Goal: Transaction & Acquisition: Purchase product/service

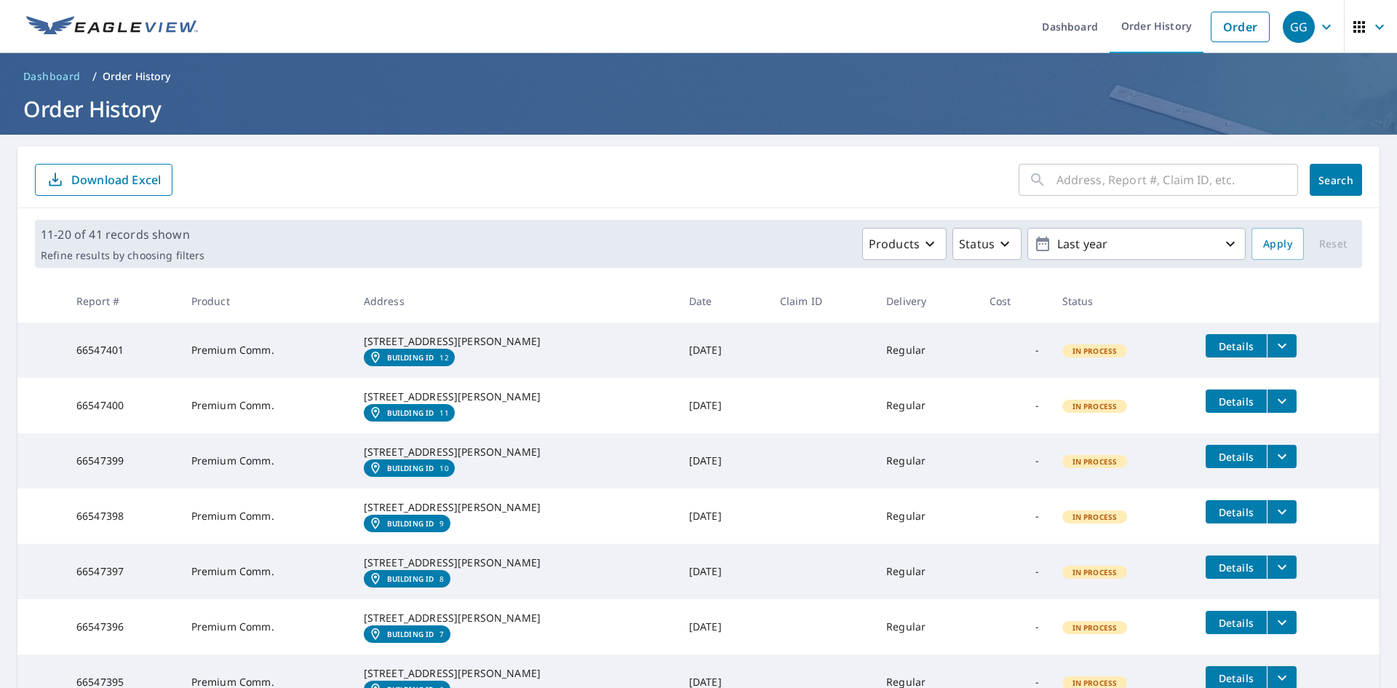
click at [1094, 174] on input "text" at bounding box center [1178, 179] width 242 height 41
click at [1226, 28] on link "Order" at bounding box center [1240, 27] width 59 height 31
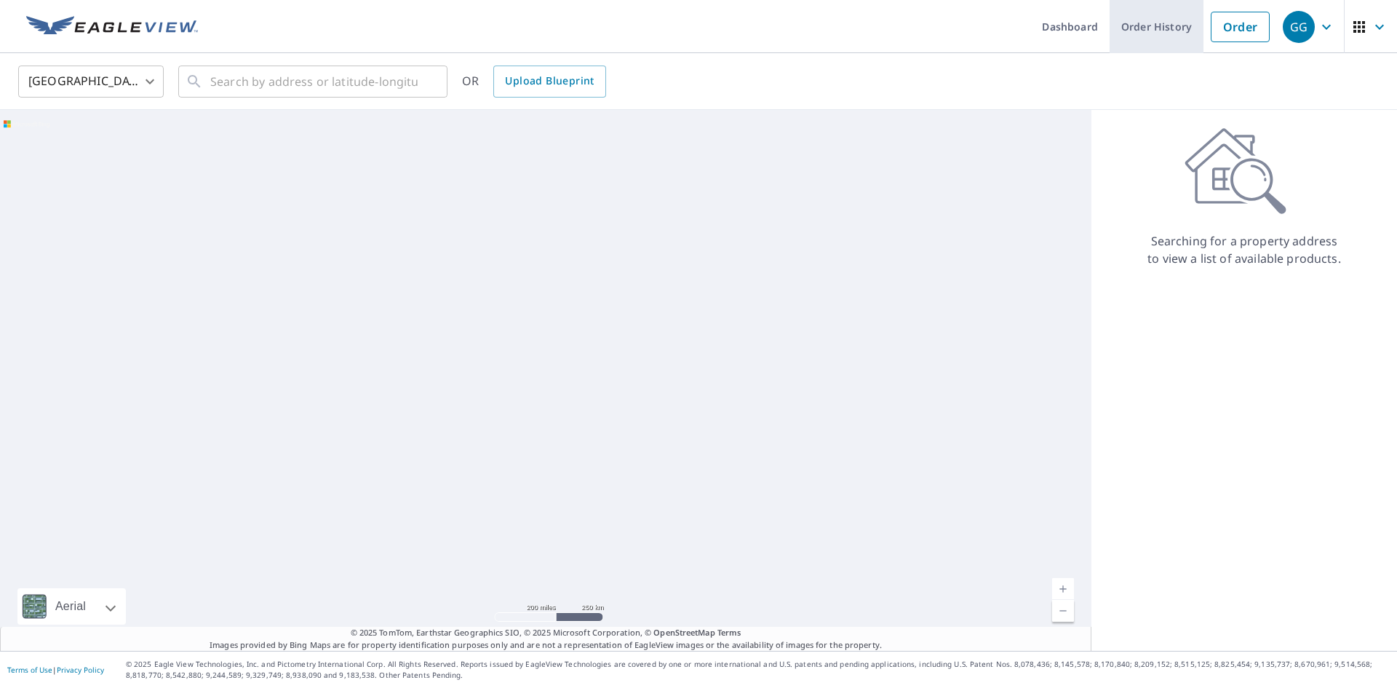
click at [1146, 28] on link "Order History" at bounding box center [1157, 26] width 94 height 53
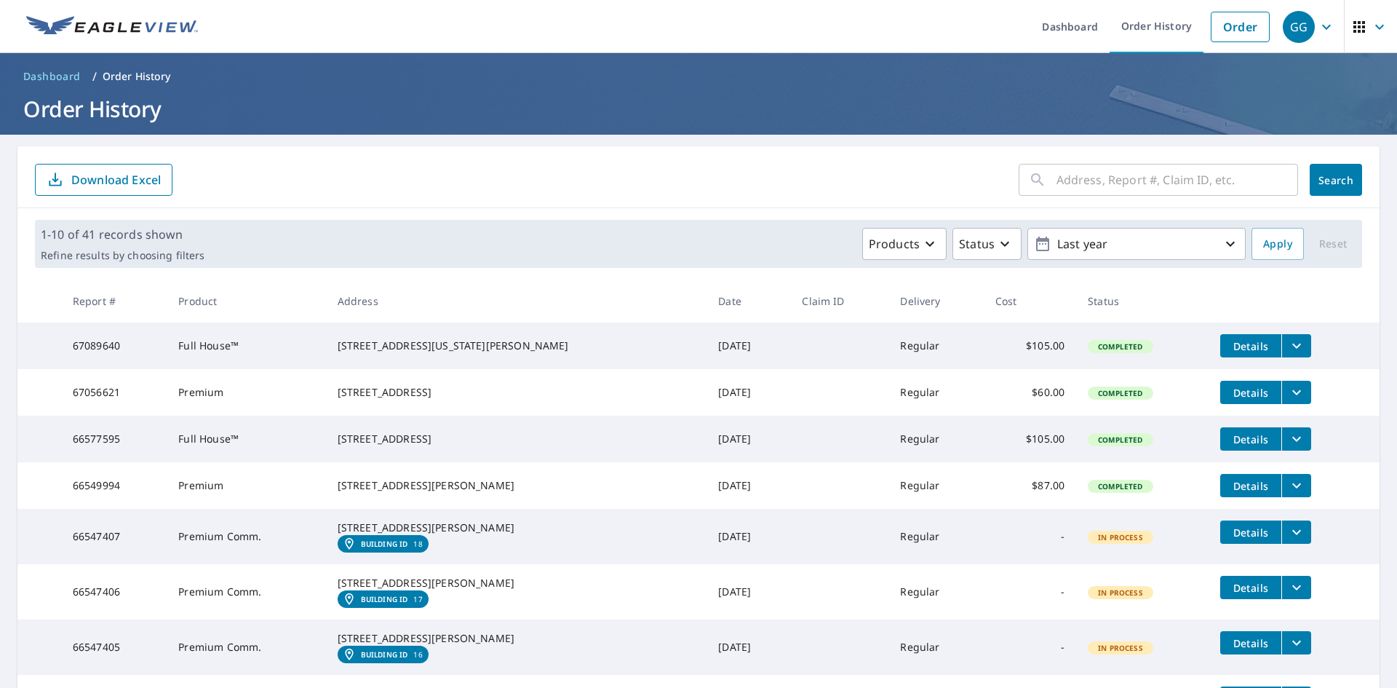
click at [1118, 186] on input "text" at bounding box center [1178, 179] width 242 height 41
paste input "[STREET_ADDRESS]"
type input "[STREET_ADDRESS]"
click button "Search" at bounding box center [1336, 180] width 52 height 32
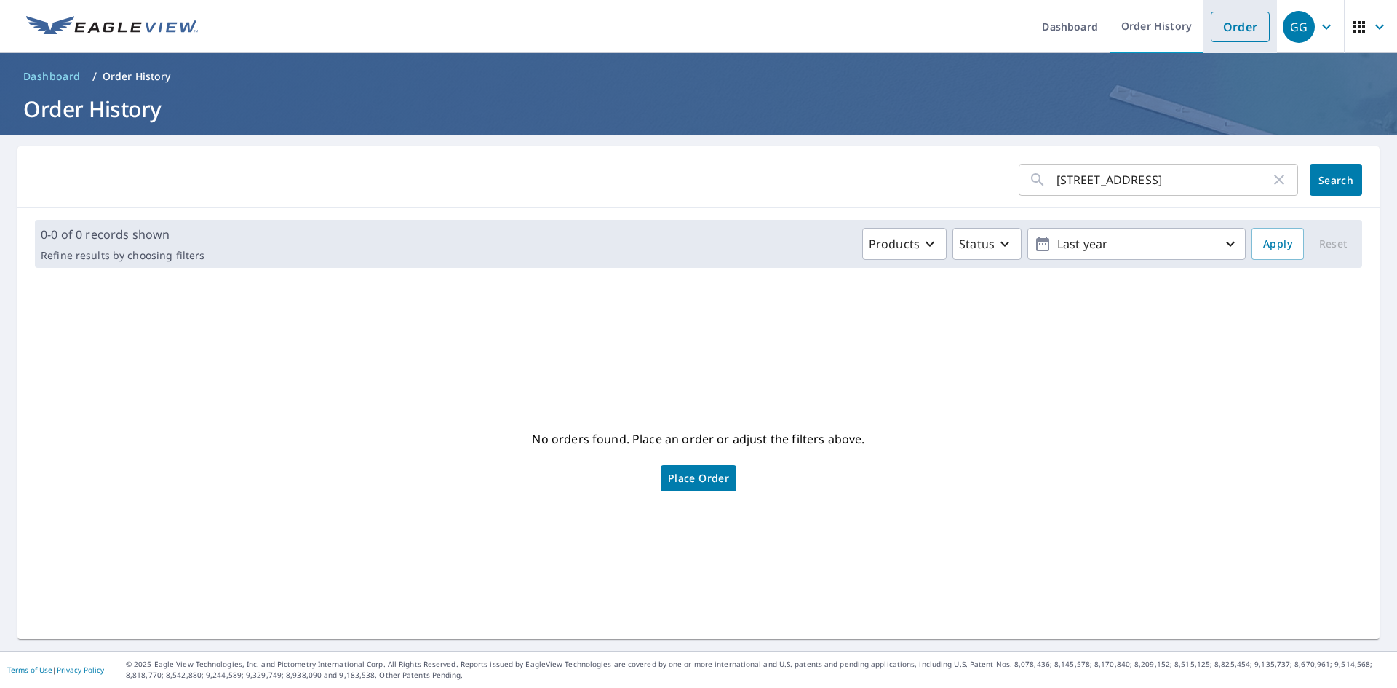
click at [1227, 27] on link "Order" at bounding box center [1240, 27] width 59 height 31
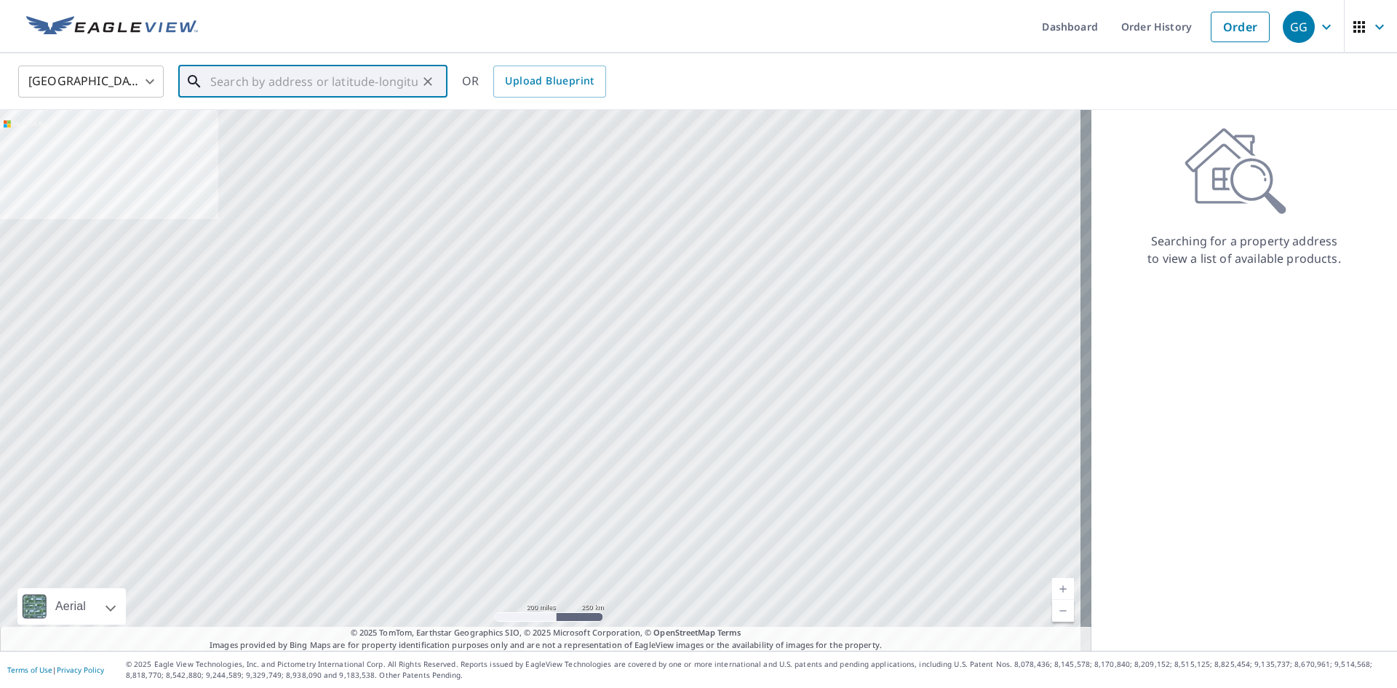
click at [293, 86] on input "text" at bounding box center [313, 81] width 207 height 41
paste input "[STREET_ADDRESS]"
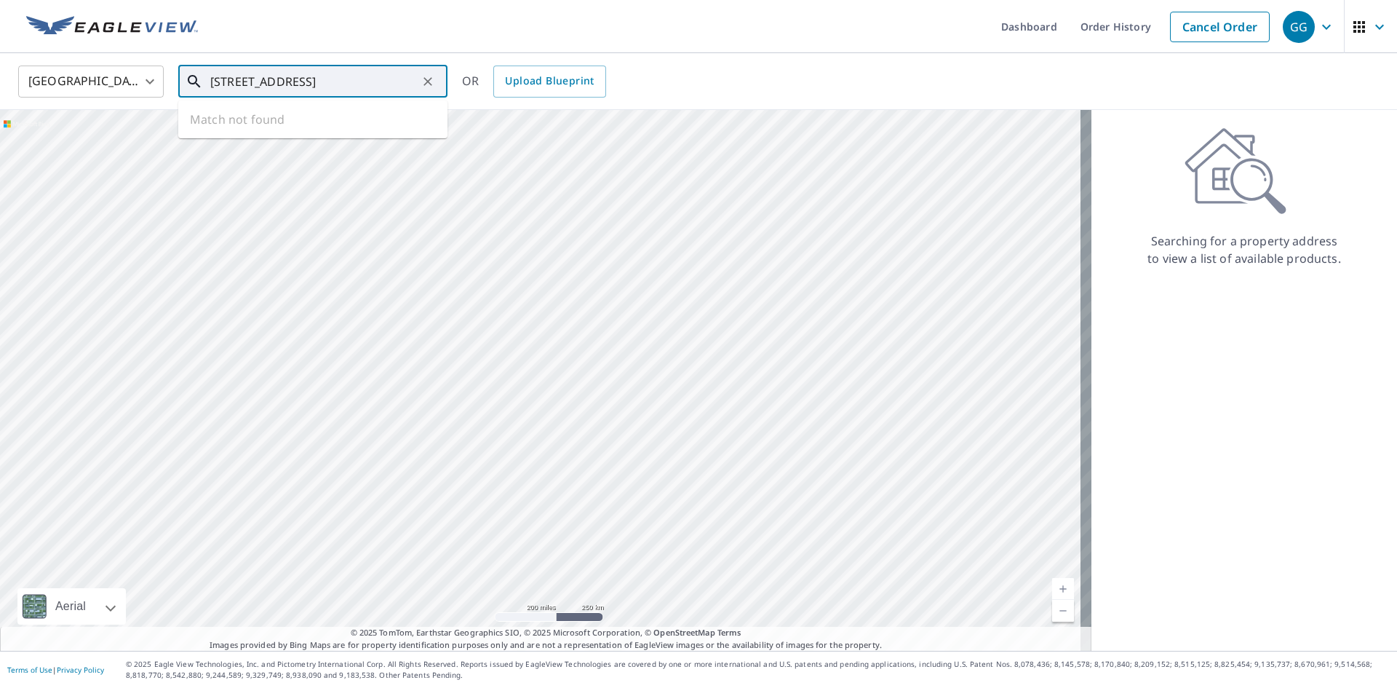
scroll to position [0, 9]
click at [328, 122] on span "[STREET_ADDRESS]" at bounding box center [321, 123] width 229 height 17
type input "[STREET_ADDRESS]"
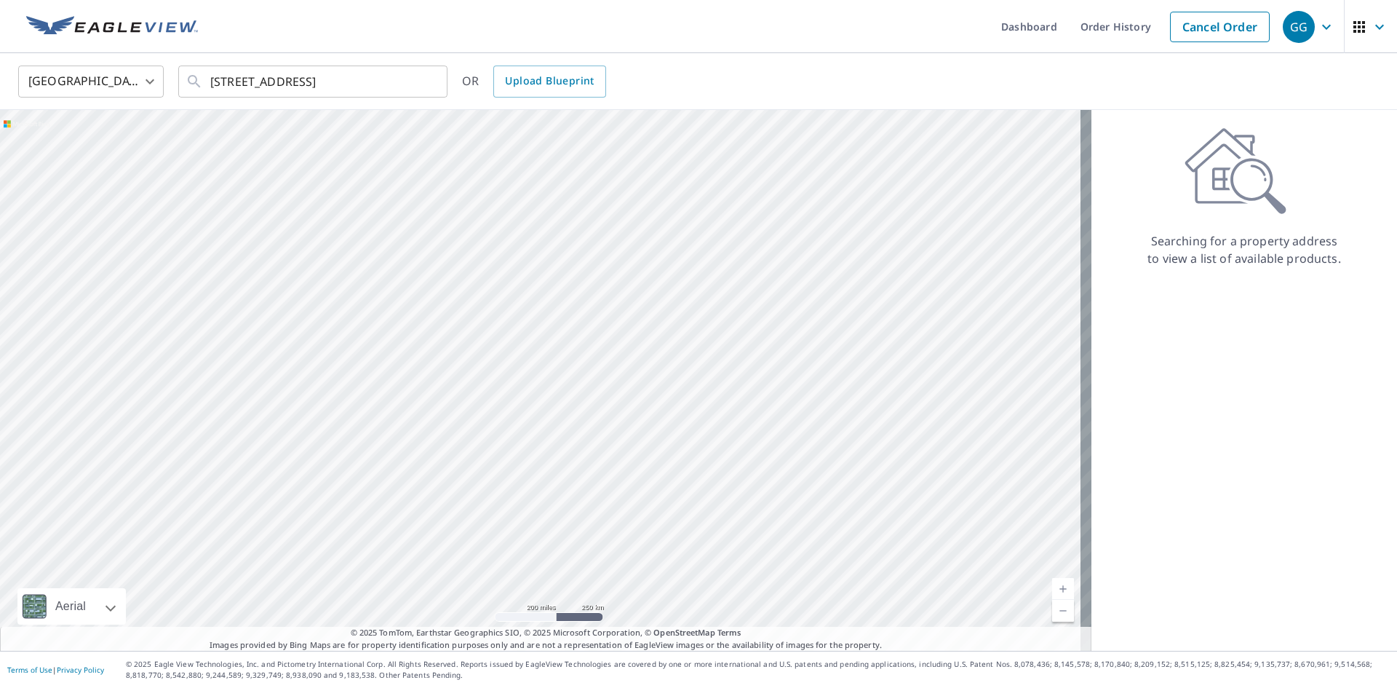
scroll to position [0, 0]
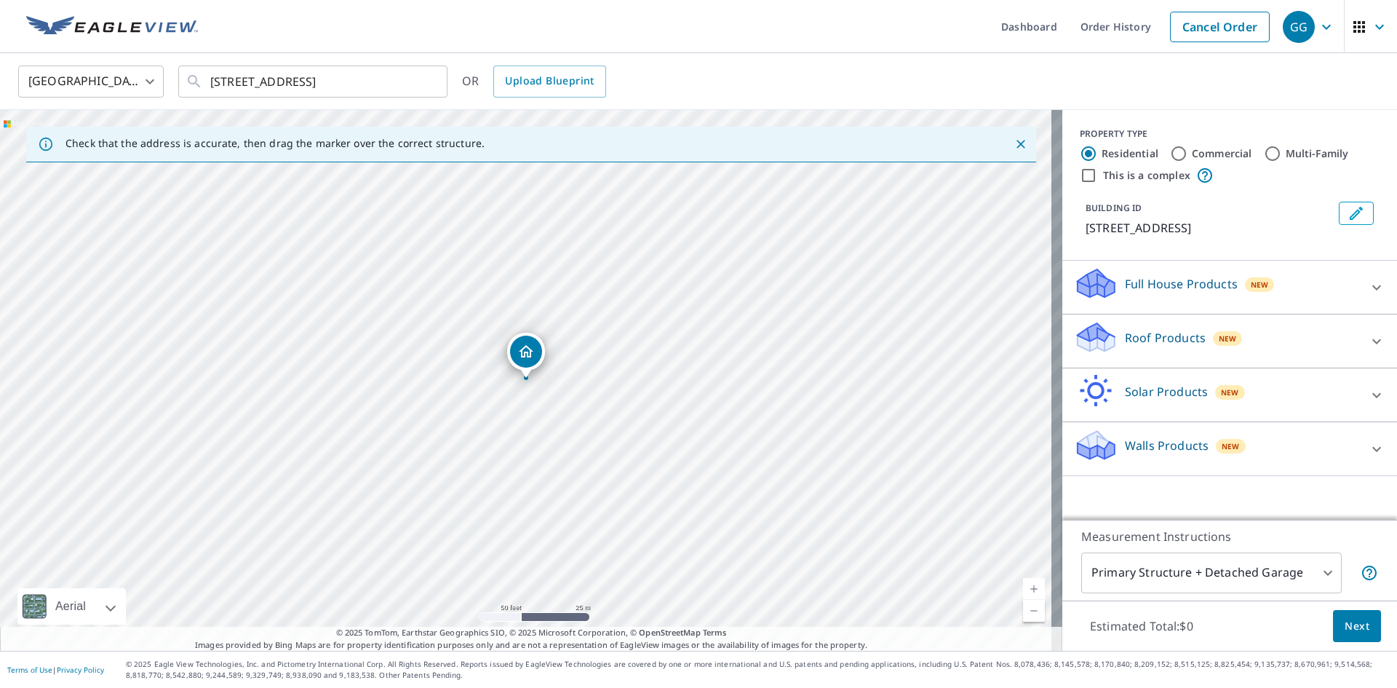
click at [1166, 347] on div "Roof Products New" at bounding box center [1216, 340] width 285 height 41
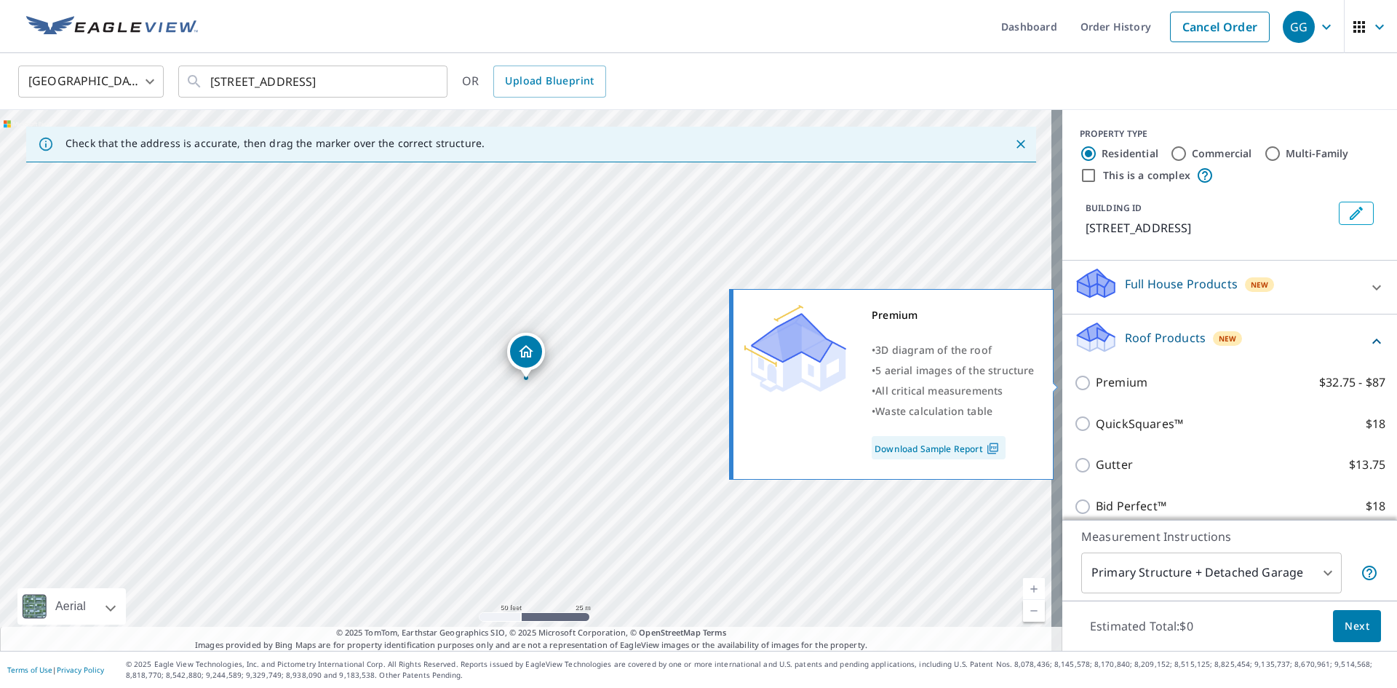
click at [1113, 386] on p "Premium" at bounding box center [1122, 382] width 52 height 18
click at [1096, 386] on input "Premium $32.75 - $87" at bounding box center [1085, 382] width 22 height 17
checkbox input "true"
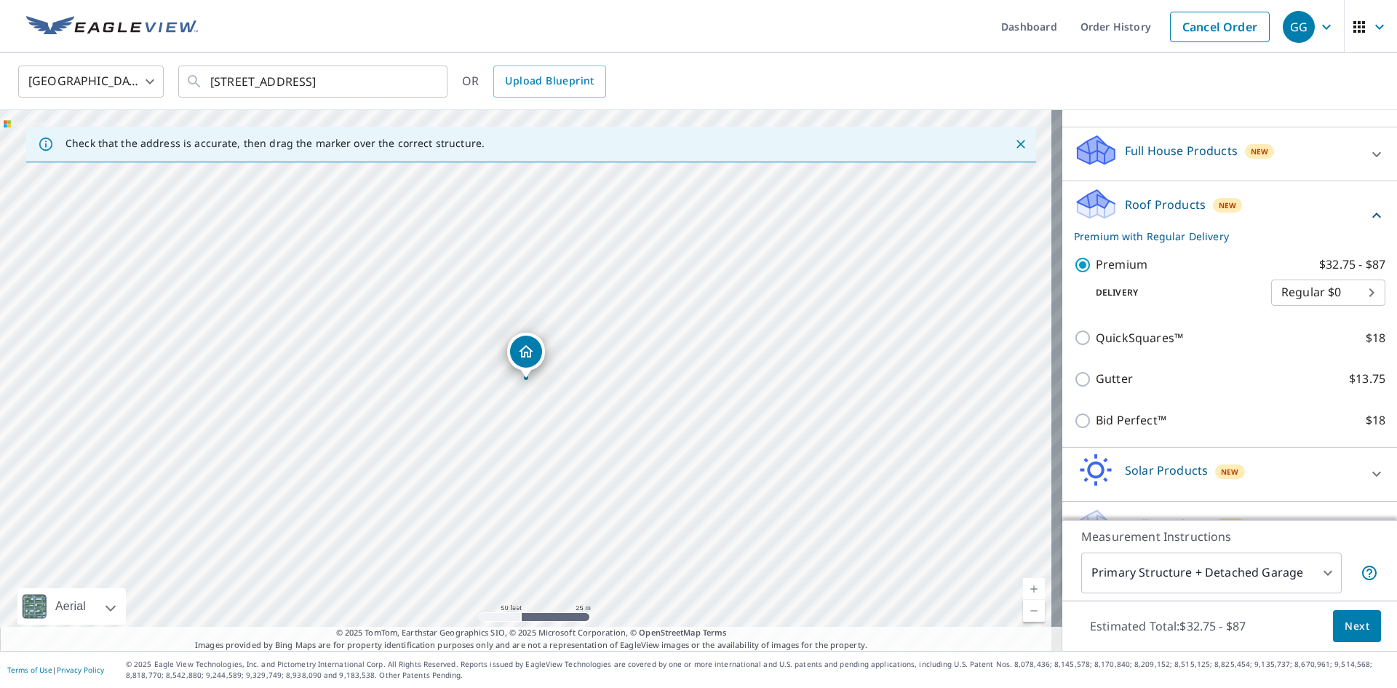
scroll to position [169, 0]
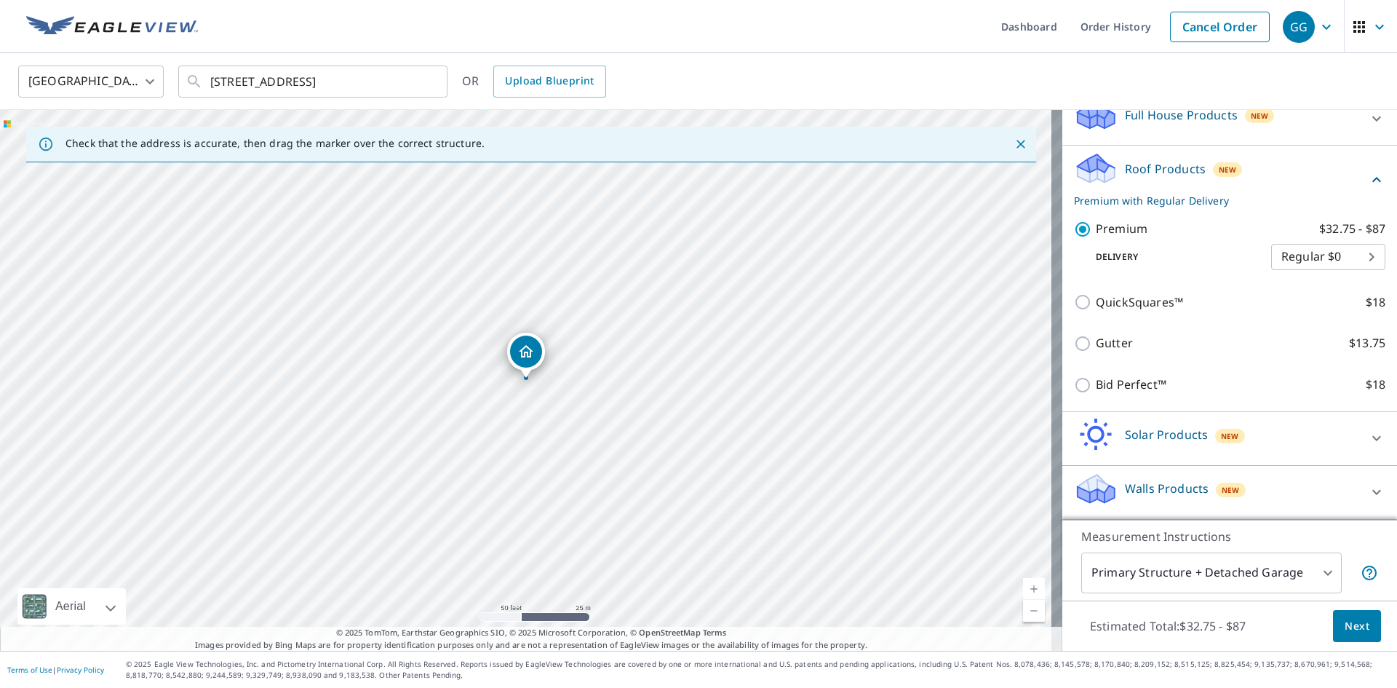
click at [1345, 632] on span "Next" at bounding box center [1357, 626] width 25 height 18
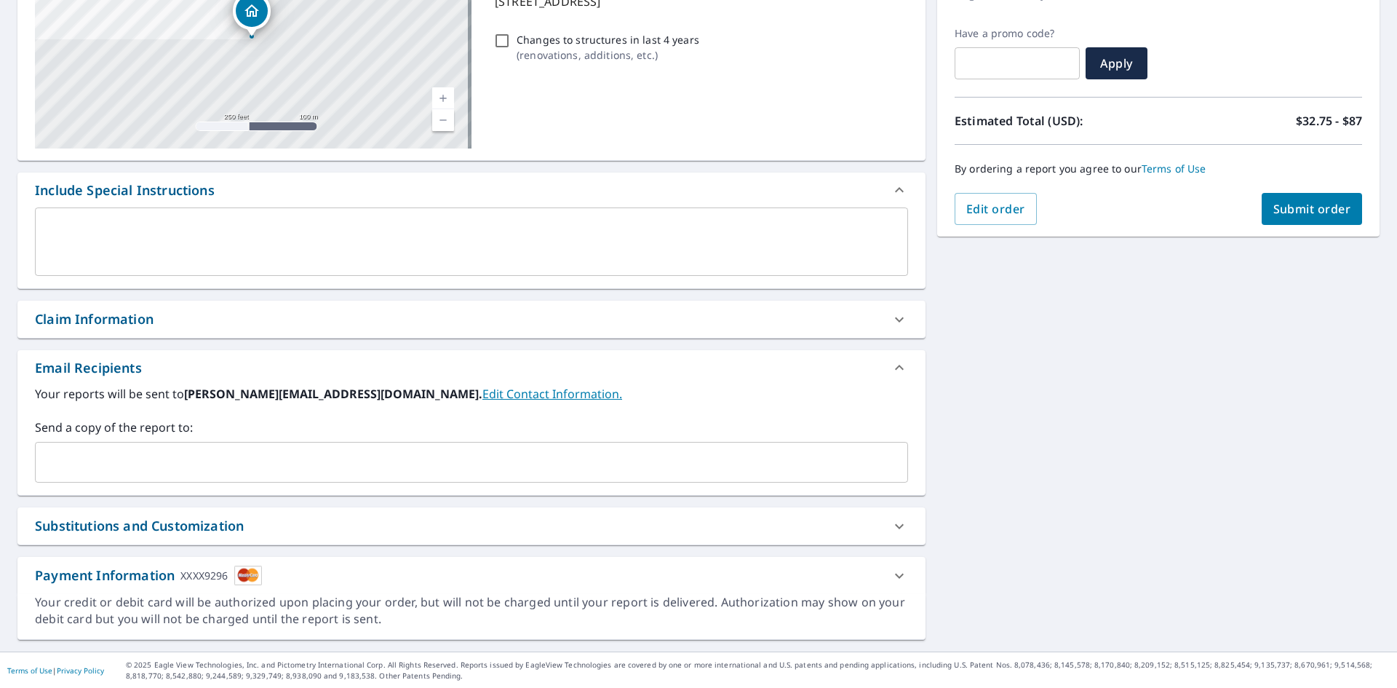
scroll to position [229, 0]
click at [187, 472] on input "text" at bounding box center [460, 462] width 838 height 28
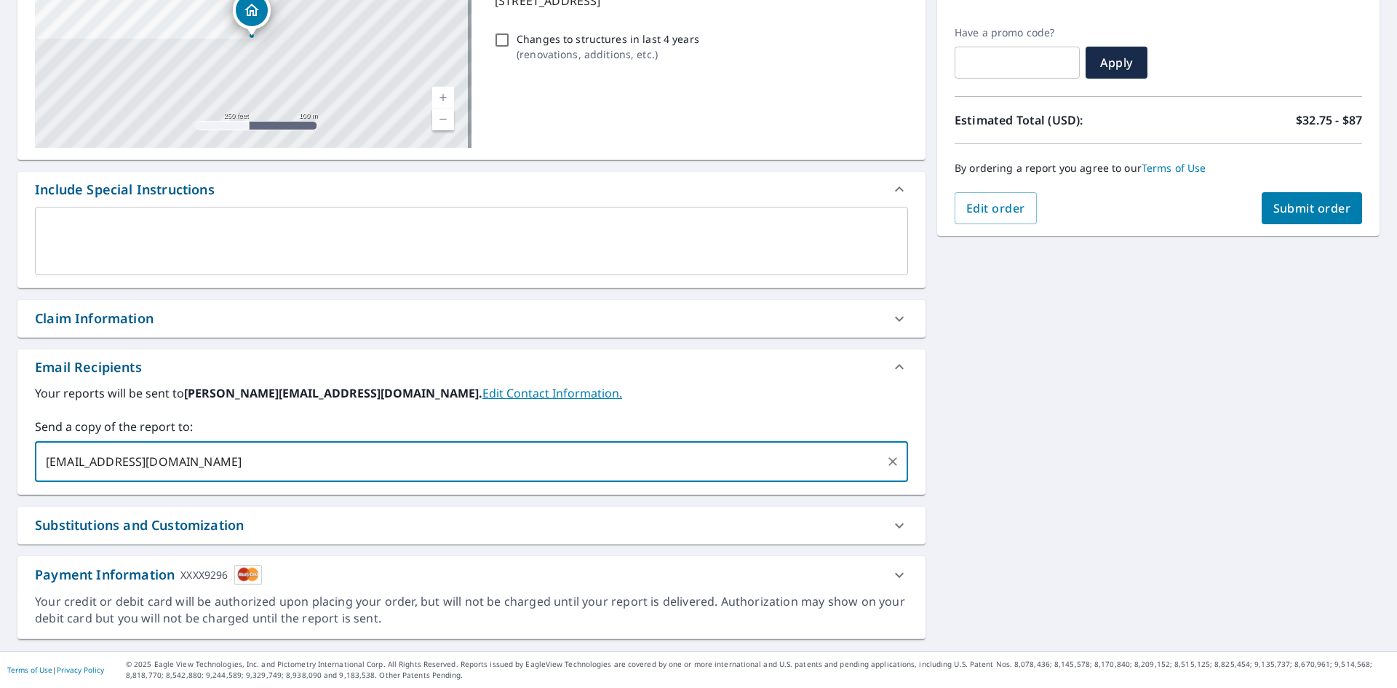
type input "[EMAIL_ADDRESS][DOMAIN_NAME]"
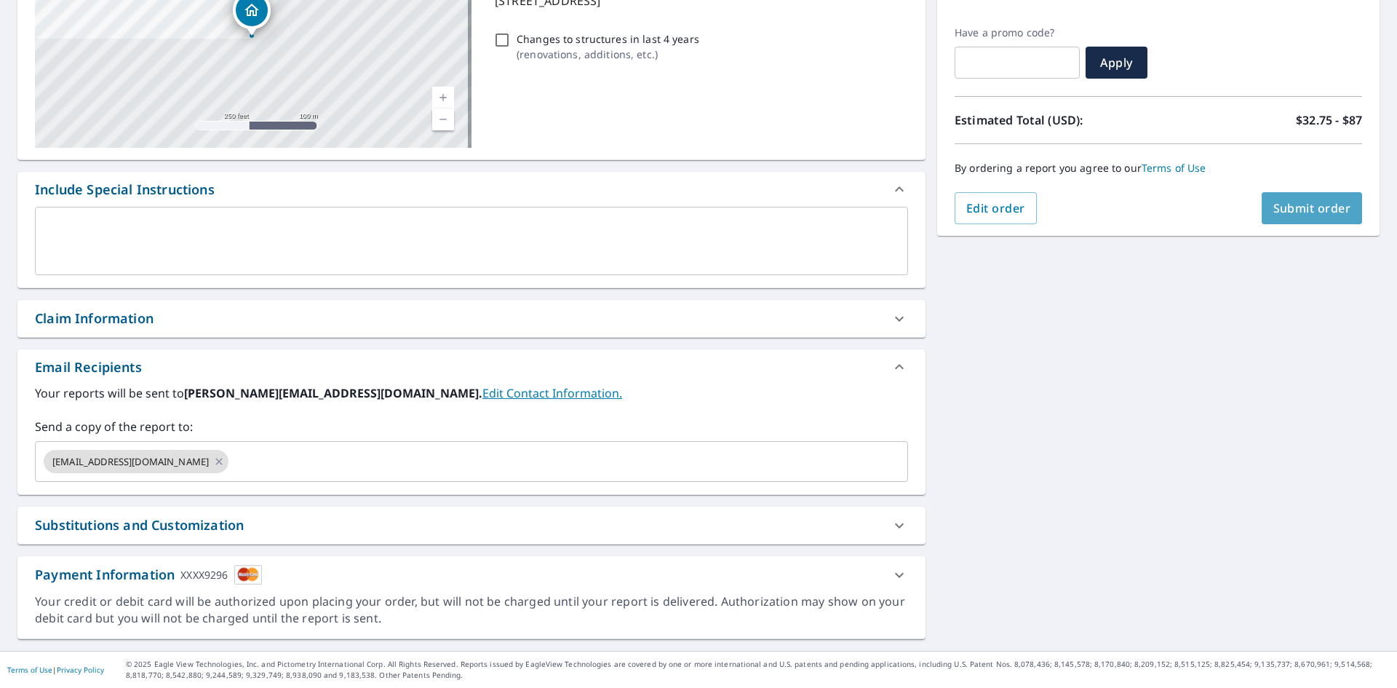
click at [1296, 209] on span "Submit order" at bounding box center [1313, 208] width 78 height 16
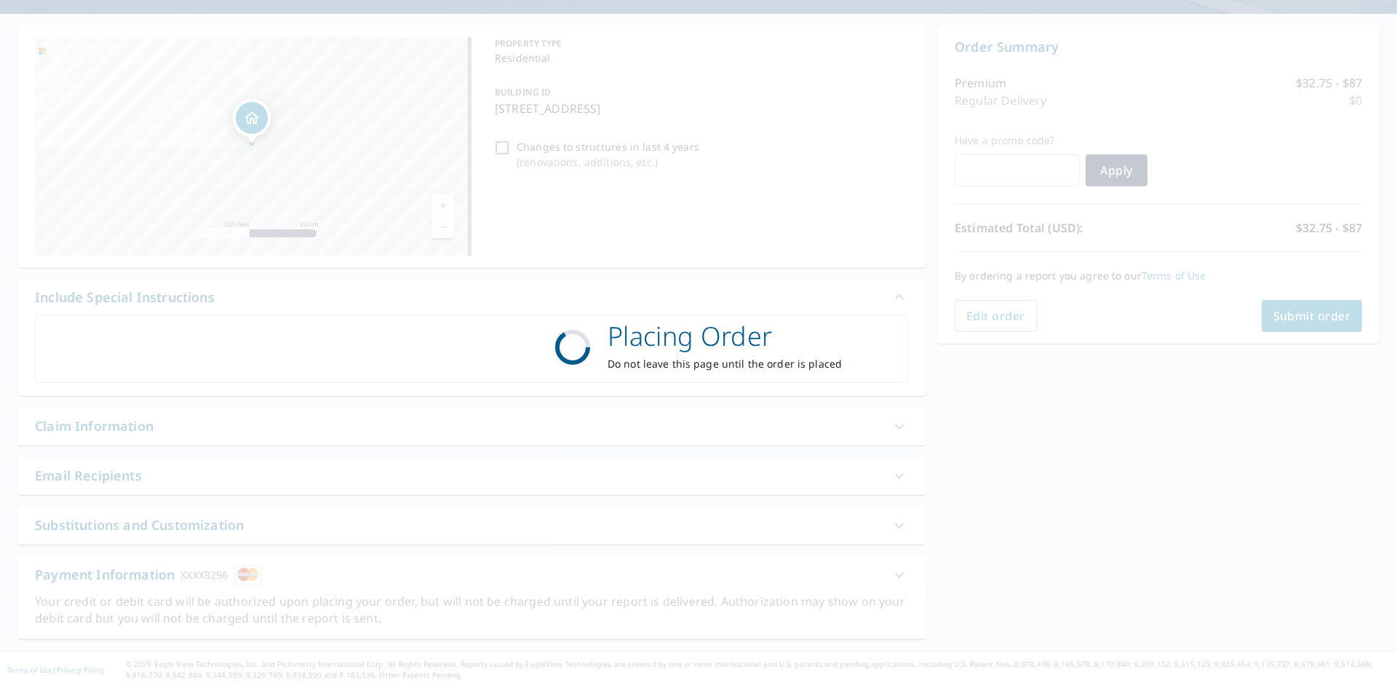
scroll to position [121, 0]
